Goal: Information Seeking & Learning: Learn about a topic

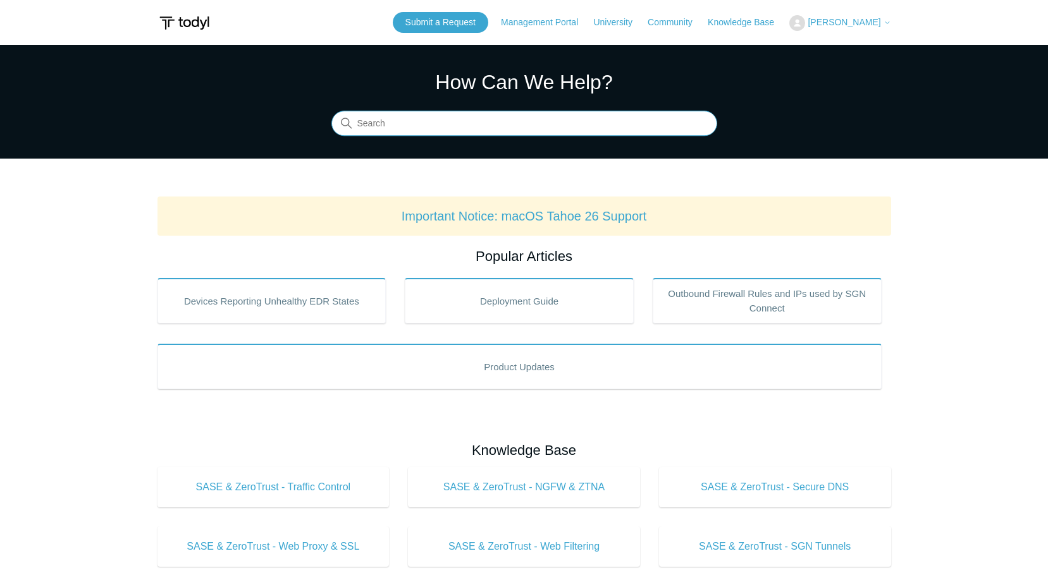
click at [515, 130] on input "Search" at bounding box center [524, 123] width 386 height 25
type input "Trusted Application"
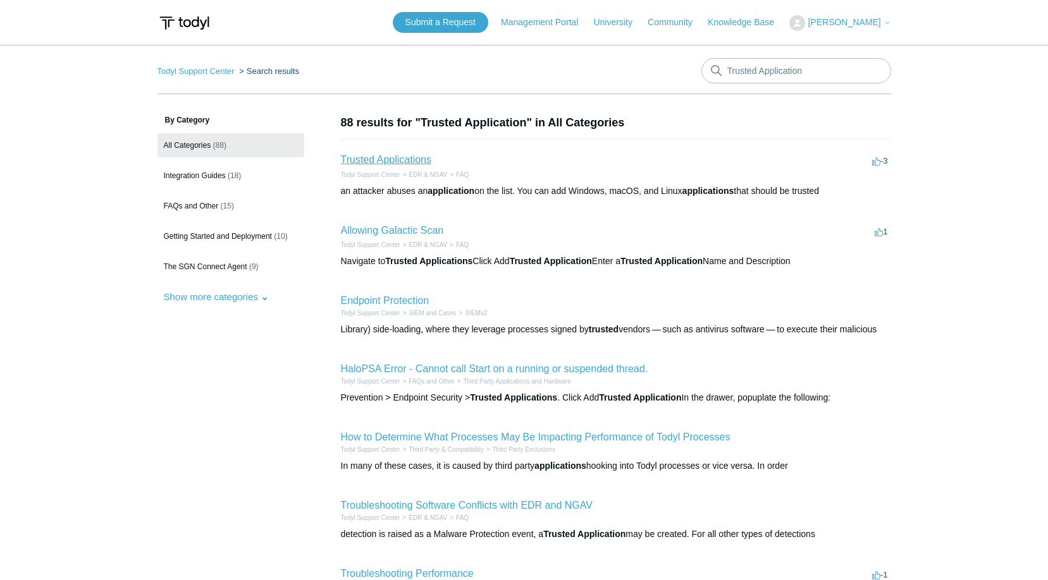
click at [415, 161] on link "Trusted Applications" at bounding box center [386, 159] width 90 height 11
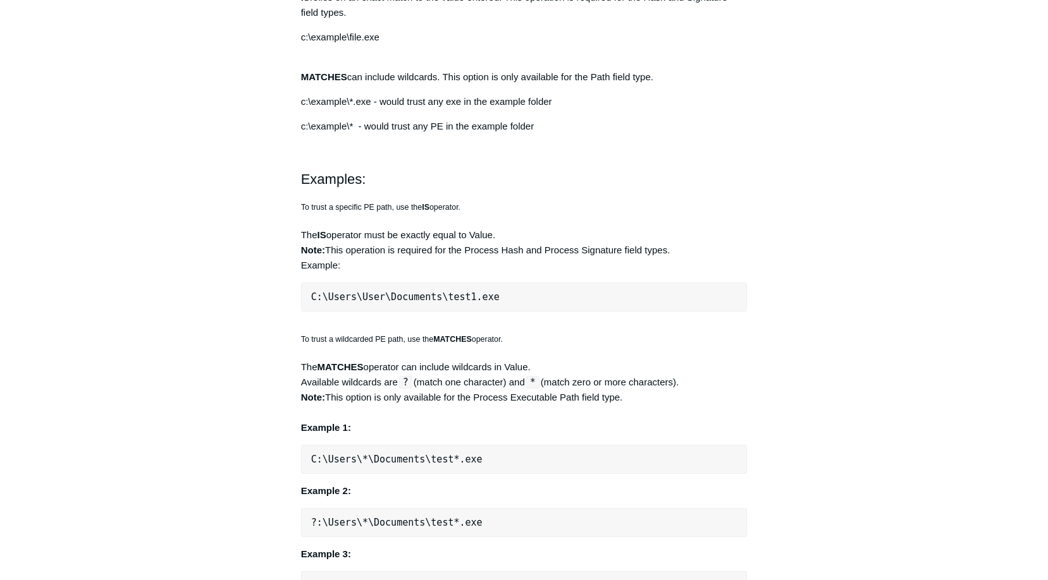
scroll to position [887, 0]
